Goal: Book appointment/travel/reservation

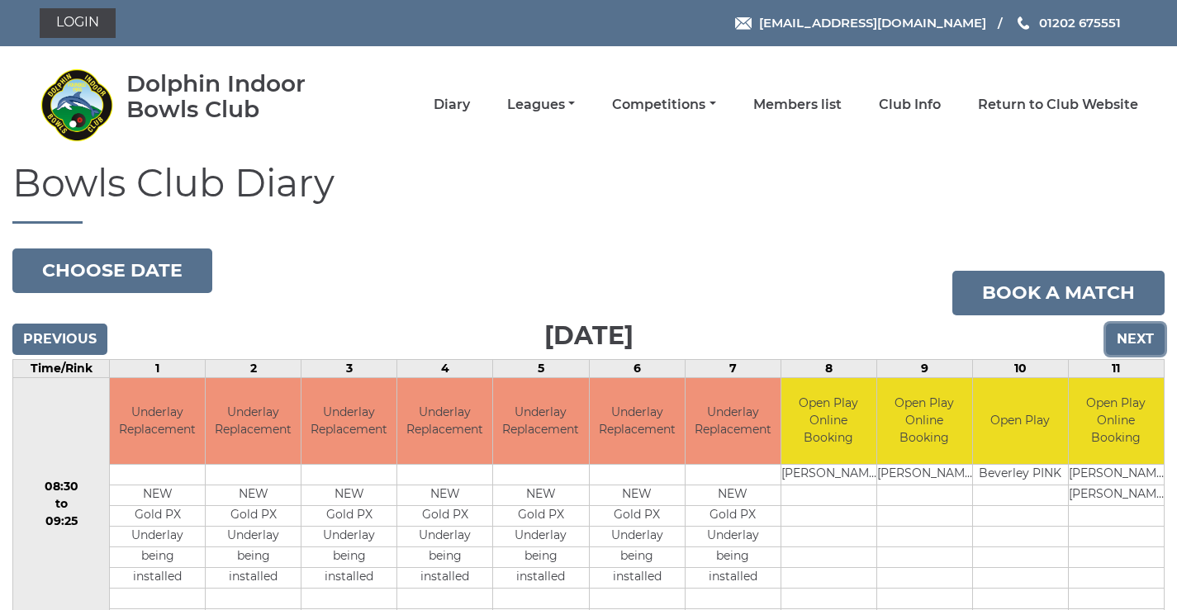
click at [1128, 343] on input "Next" at bounding box center [1135, 339] width 59 height 31
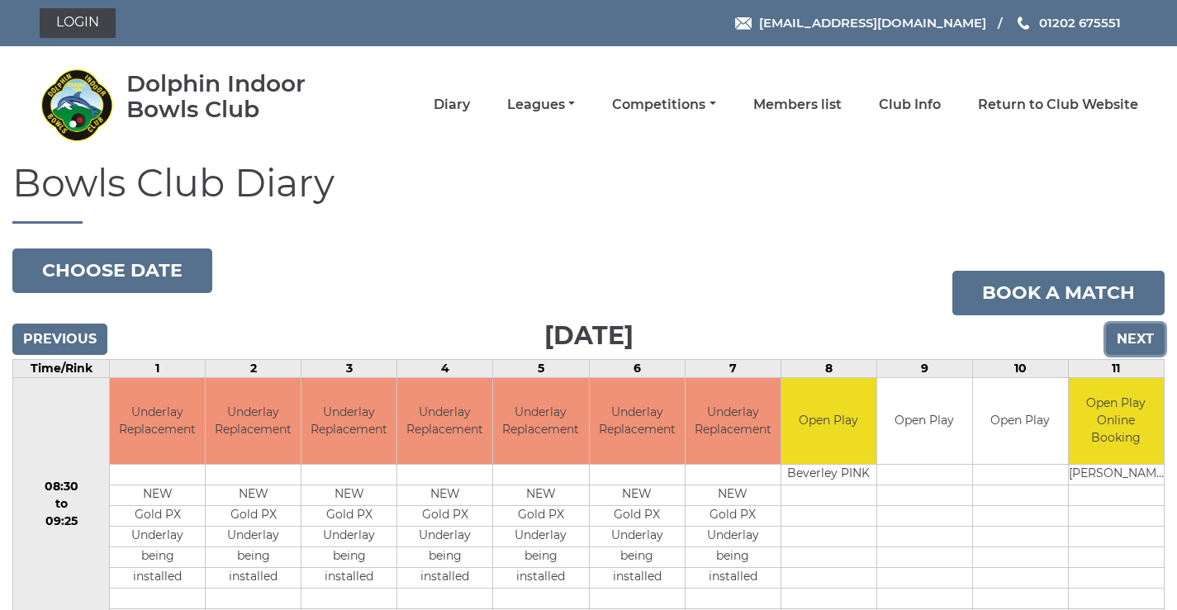
click at [1128, 343] on input "Next" at bounding box center [1135, 339] width 59 height 31
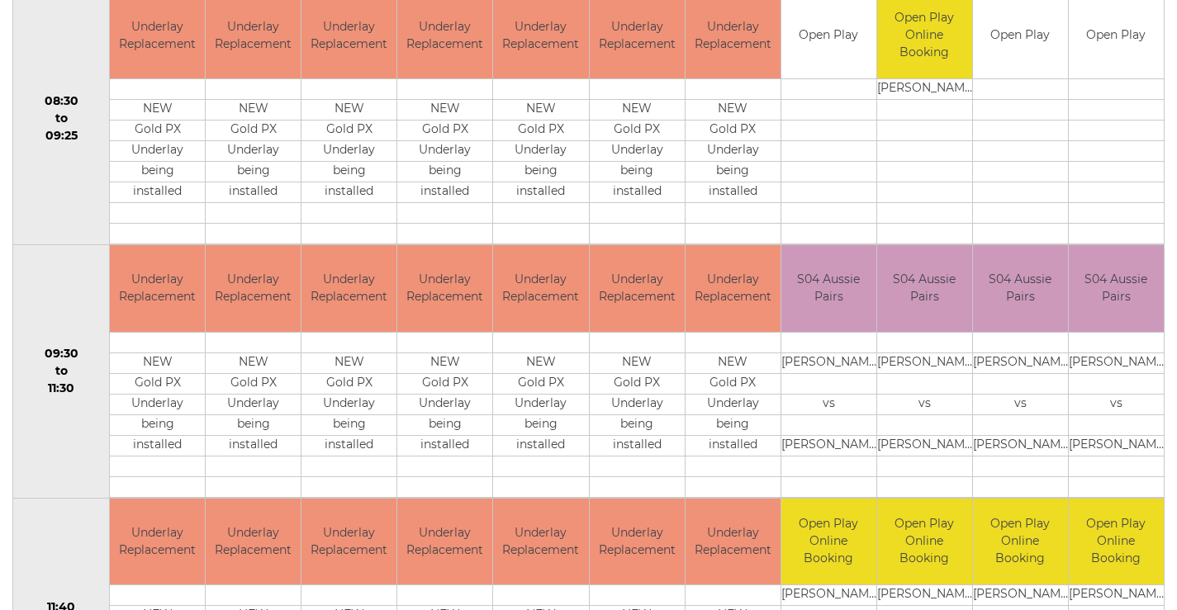
scroll to position [578, 0]
